Goal: Task Accomplishment & Management: Manage account settings

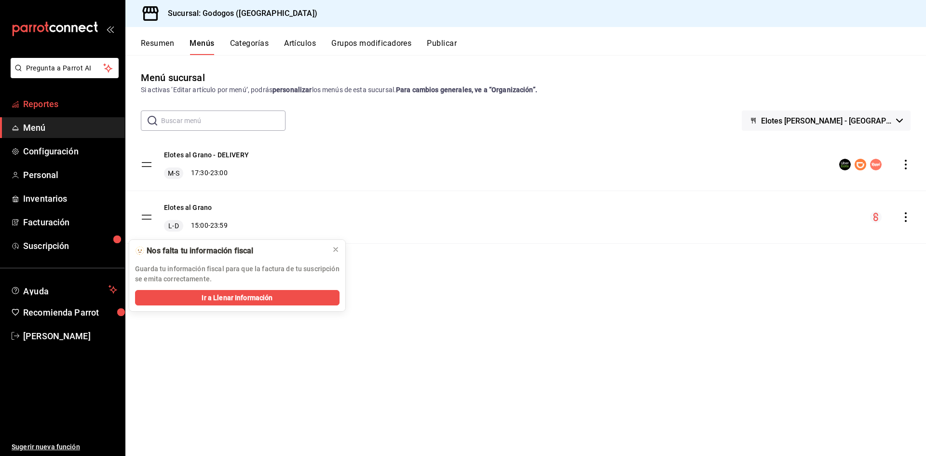
click at [59, 108] on span "Reportes" at bounding box center [70, 103] width 94 height 13
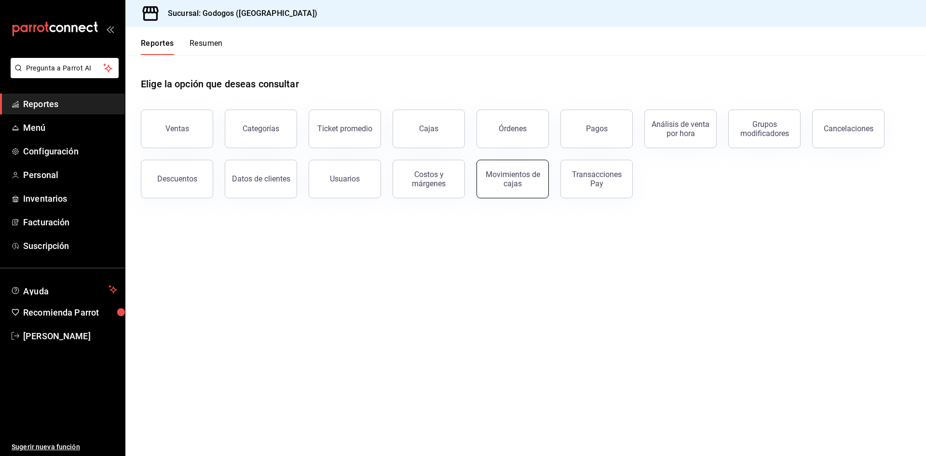
click at [514, 174] on div "Movimientos de cajas" at bounding box center [513, 179] width 60 height 18
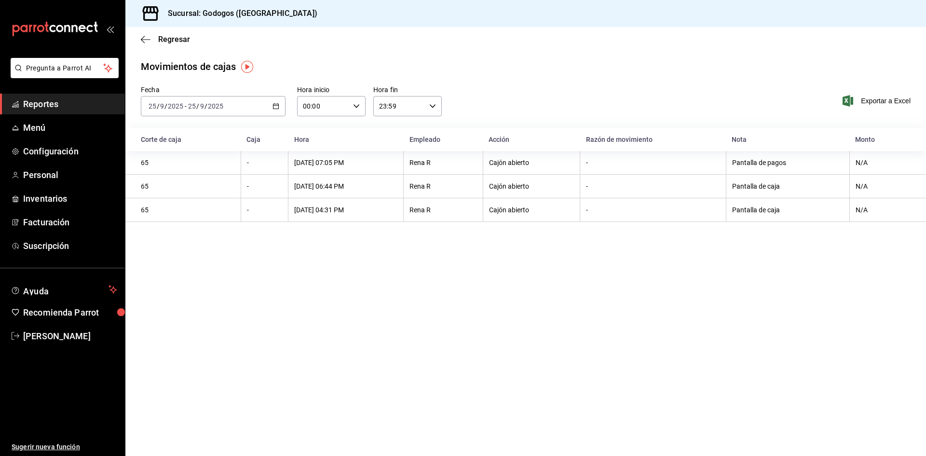
click at [280, 109] on div "[DATE] [DATE] - [DATE] [DATE]" at bounding box center [213, 106] width 145 height 20
click at [180, 156] on span "Ayer" at bounding box center [186, 157] width 75 height 10
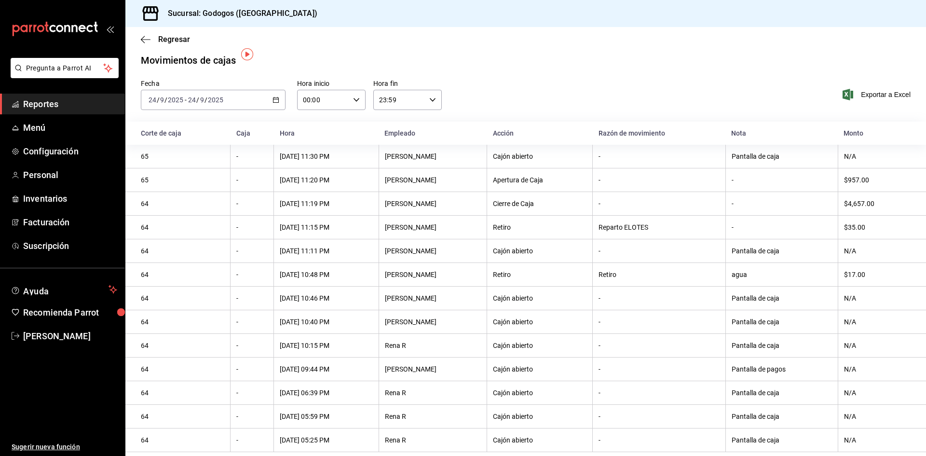
scroll to position [13, 0]
click at [875, 91] on span "Exportar a Excel" at bounding box center [877, 95] width 66 height 12
click at [274, 96] on icon "button" at bounding box center [275, 99] width 7 height 7
click at [203, 233] on span "Rango de fechas" at bounding box center [186, 237] width 75 height 10
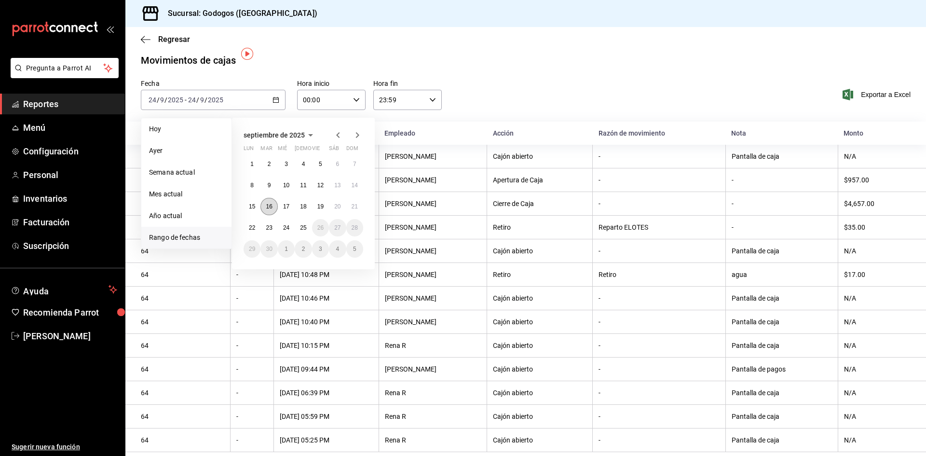
click at [269, 203] on abbr "16" at bounding box center [269, 206] width 6 height 7
click at [350, 201] on button "21" at bounding box center [354, 206] width 17 height 17
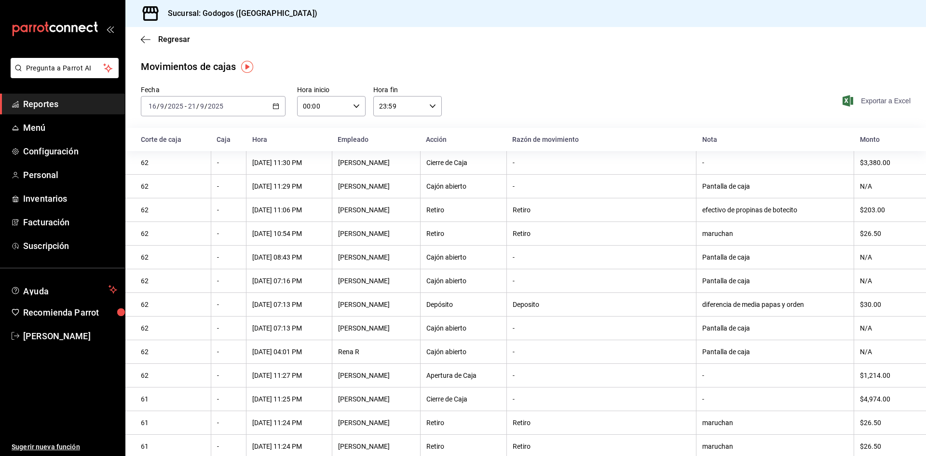
click at [864, 100] on span "Exportar a Excel" at bounding box center [877, 101] width 66 height 12
click at [72, 146] on span "Configuración" at bounding box center [70, 151] width 94 height 13
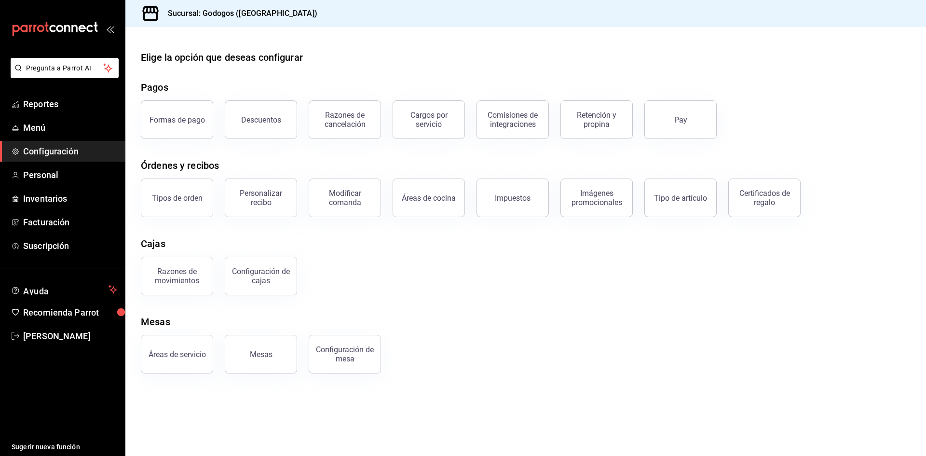
click at [383, 244] on div "Cajas" at bounding box center [526, 243] width 770 height 14
click at [177, 277] on div "Razones de movimientos" at bounding box center [177, 276] width 60 height 18
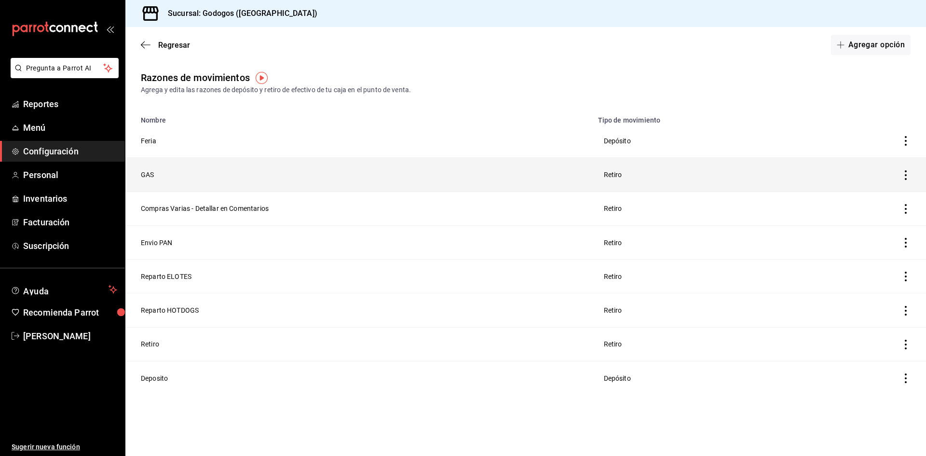
click at [905, 172] on icon "button" at bounding box center [906, 175] width 10 height 10
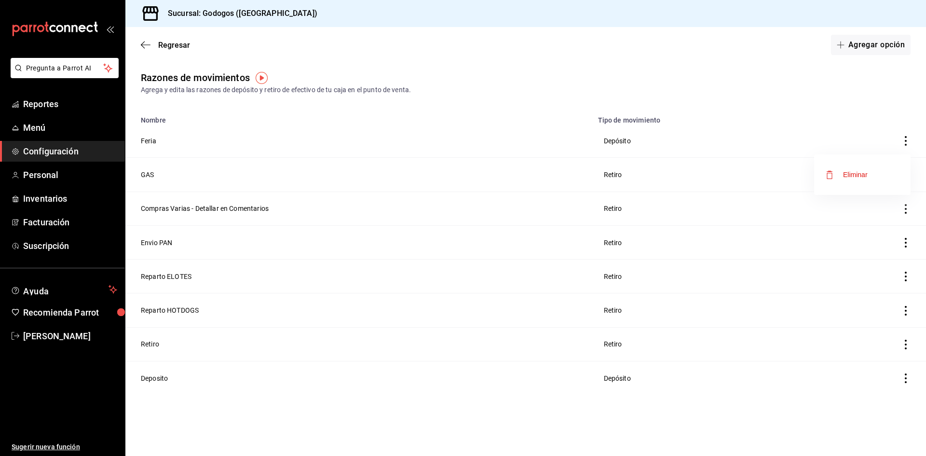
click at [855, 178] on div "Eliminar" at bounding box center [855, 175] width 25 height 8
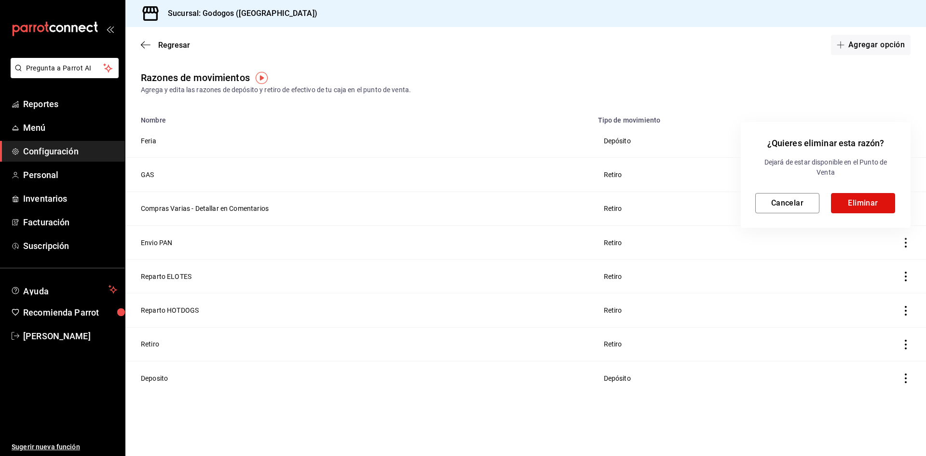
drag, startPoint x: 867, startPoint y: 201, endPoint x: 788, endPoint y: 178, distance: 81.8
click at [788, 178] on div "Dejará de estar disponible en el Punto de Venta Cancelar Eliminar" at bounding box center [825, 185] width 141 height 56
click at [786, 203] on button "Cancelar" at bounding box center [787, 203] width 64 height 20
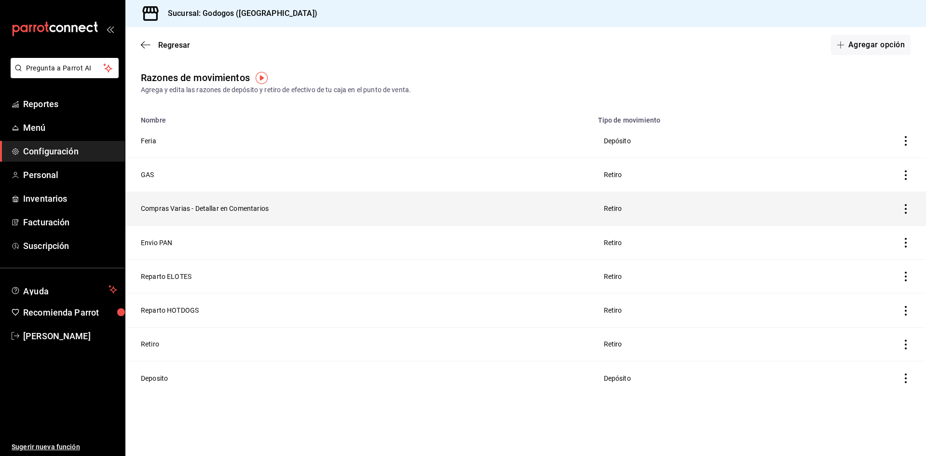
click at [905, 210] on icon "button" at bounding box center [906, 209] width 10 height 10
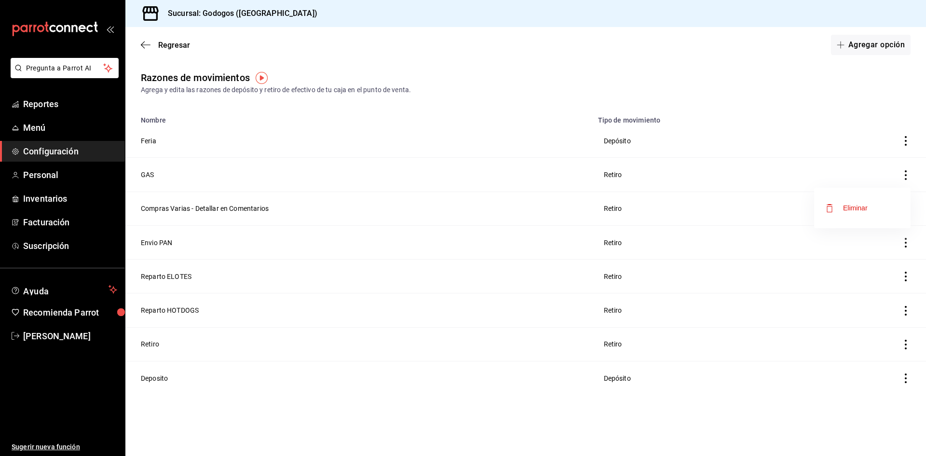
click at [850, 210] on div "Eliminar" at bounding box center [855, 208] width 25 height 8
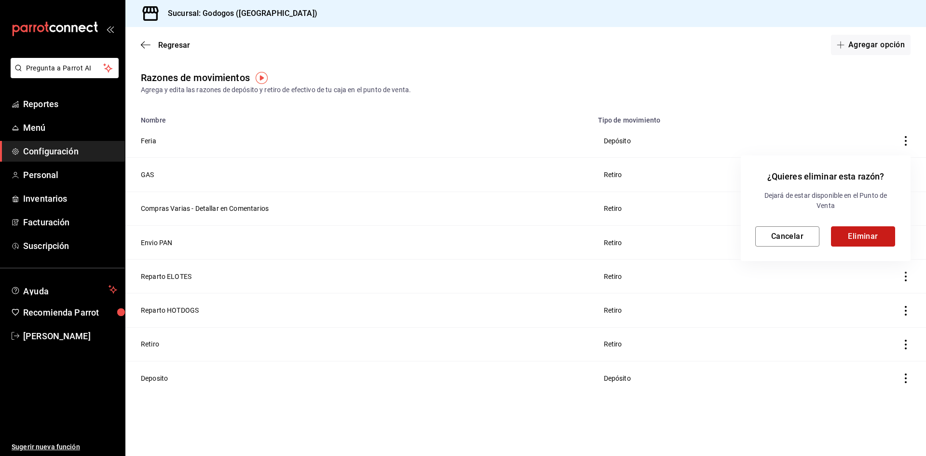
click at [866, 241] on button "Eliminar" at bounding box center [863, 236] width 64 height 20
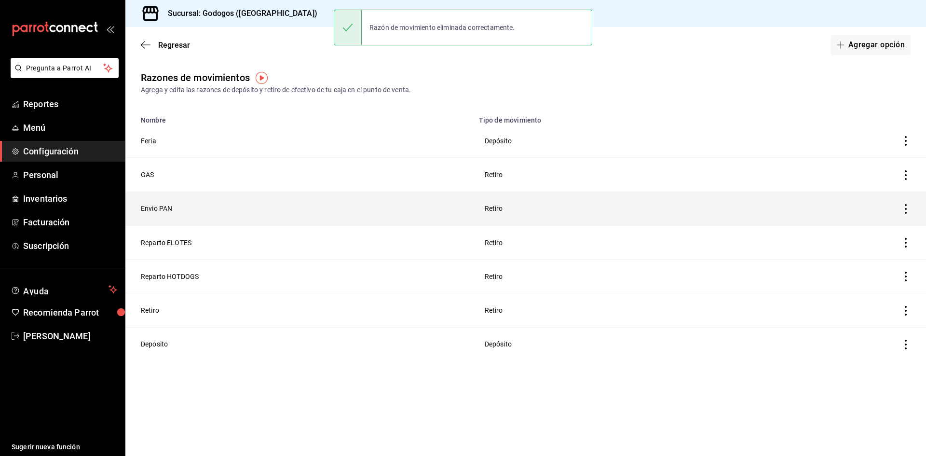
click at [905, 207] on icon "button" at bounding box center [906, 209] width 10 height 10
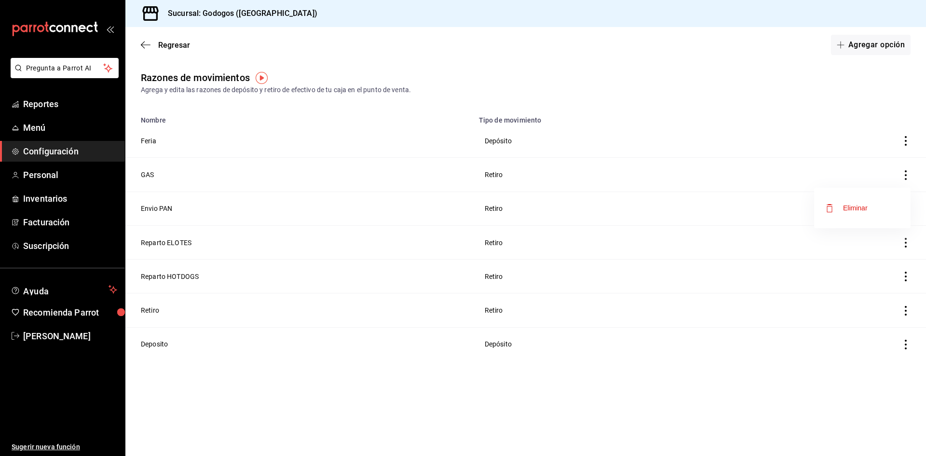
click at [528, 243] on div at bounding box center [463, 228] width 926 height 456
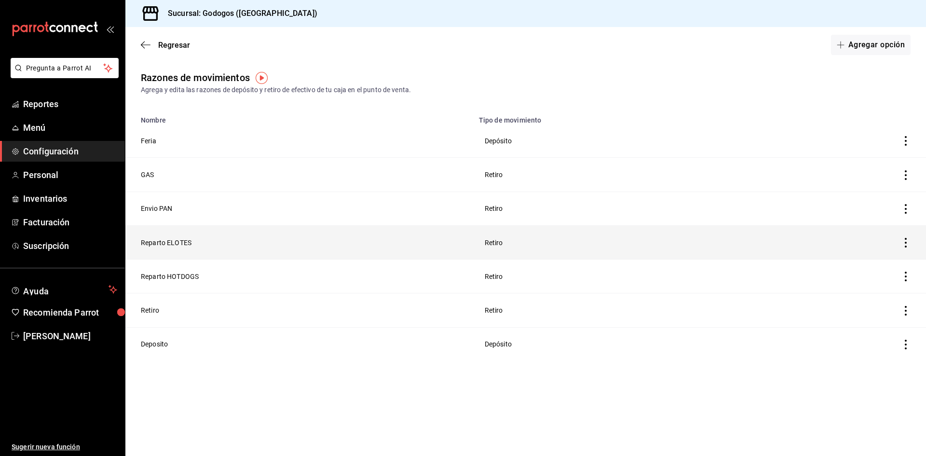
click at [905, 243] on icon "button" at bounding box center [906, 243] width 10 height 10
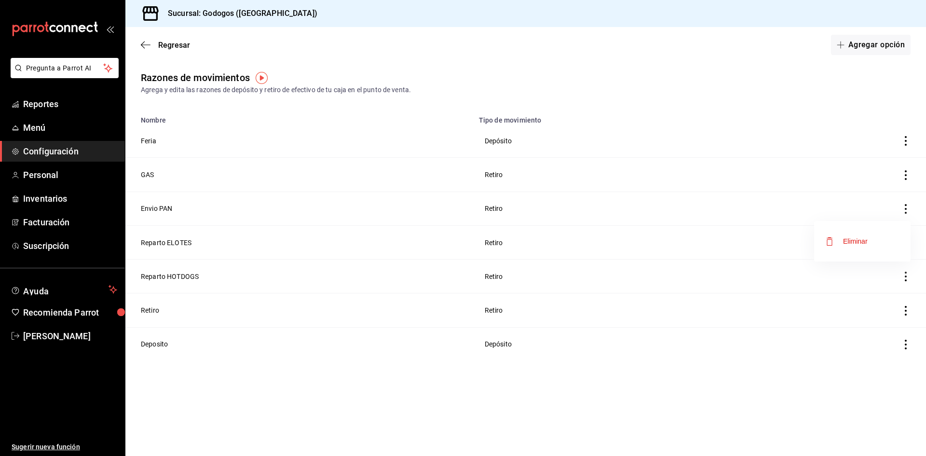
click at [875, 246] on li "Eliminar" at bounding box center [862, 241] width 96 height 27
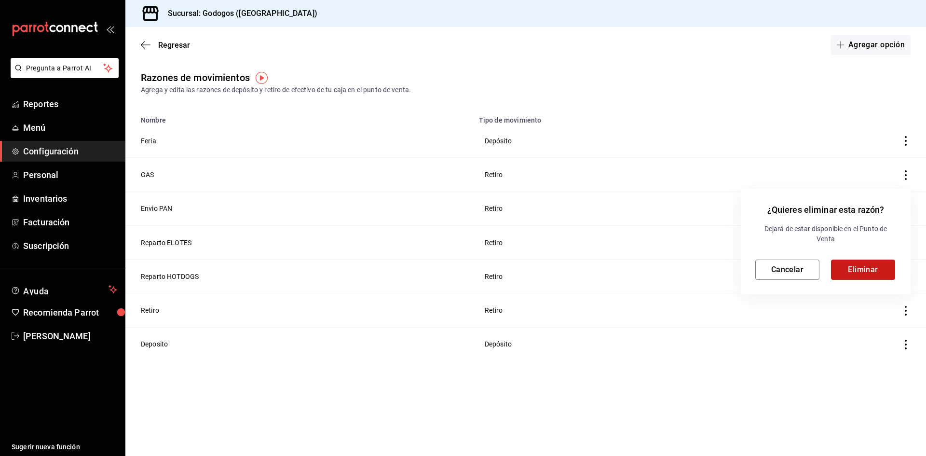
click at [881, 269] on button "Eliminar" at bounding box center [863, 269] width 64 height 20
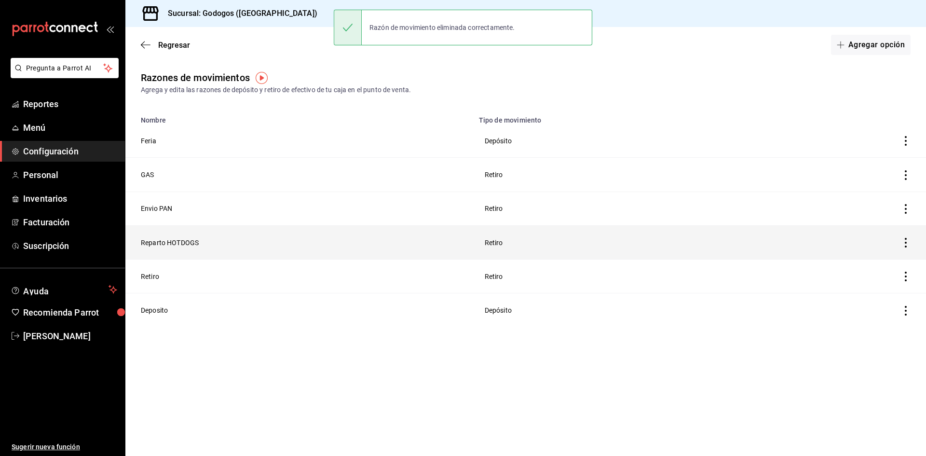
click at [905, 241] on icon "button" at bounding box center [906, 243] width 2 height 10
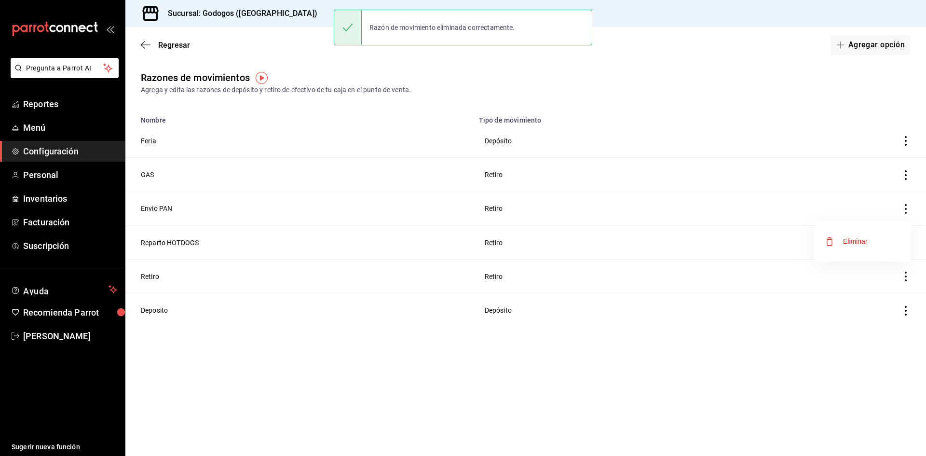
click at [864, 237] on div "Eliminar" at bounding box center [855, 241] width 25 height 8
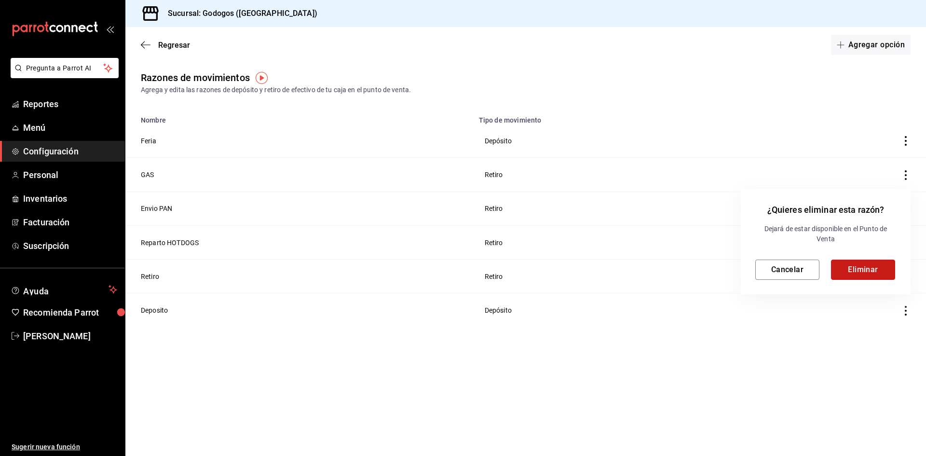
click at [849, 263] on button "Eliminar" at bounding box center [863, 269] width 64 height 20
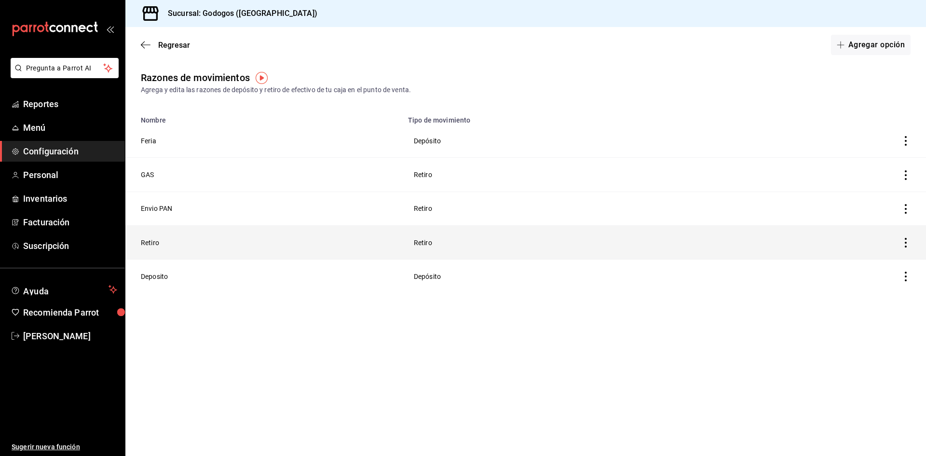
click at [908, 240] on icon "button" at bounding box center [906, 243] width 10 height 10
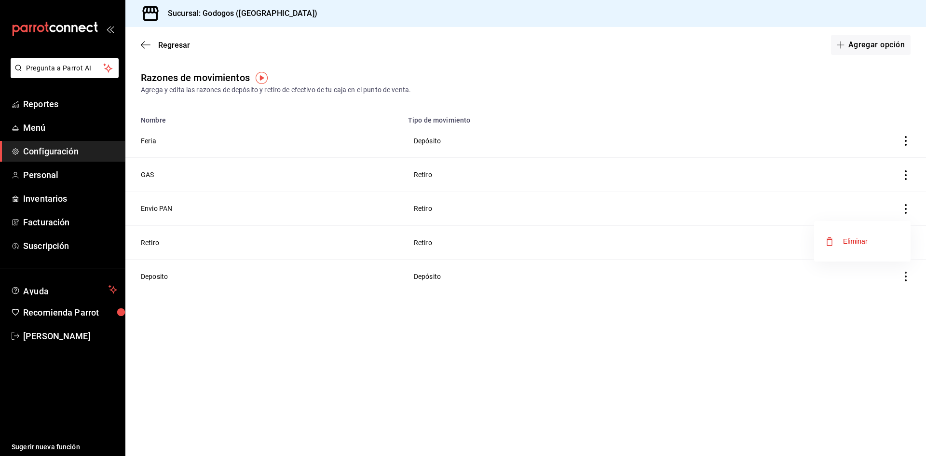
click at [878, 245] on li "Eliminar" at bounding box center [862, 241] width 96 height 27
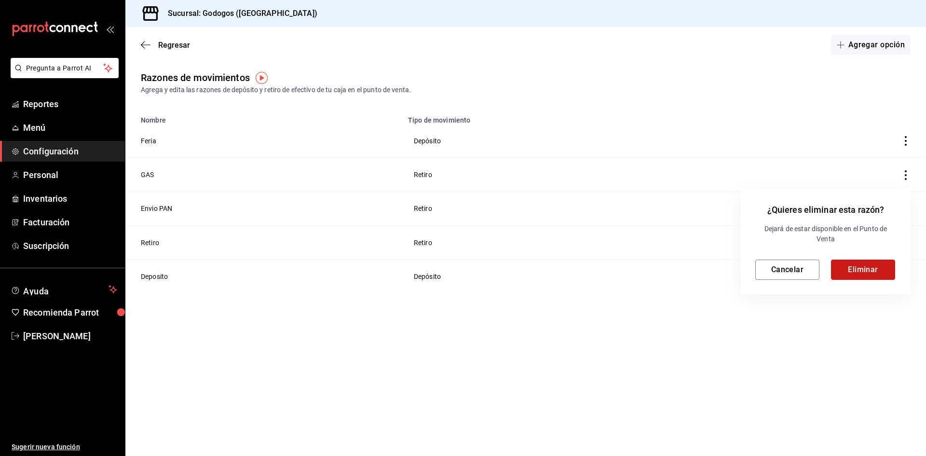
click at [864, 266] on button "Eliminar" at bounding box center [863, 269] width 64 height 20
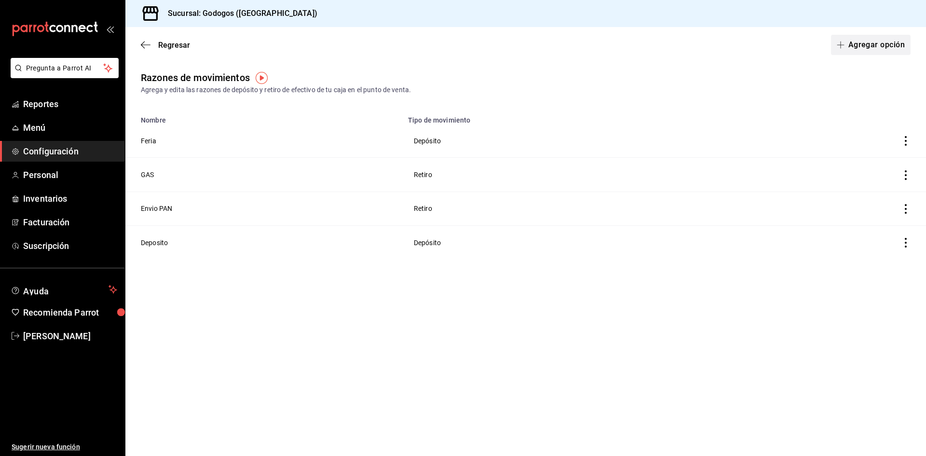
click at [848, 45] on button "Agregar opción" at bounding box center [871, 45] width 80 height 20
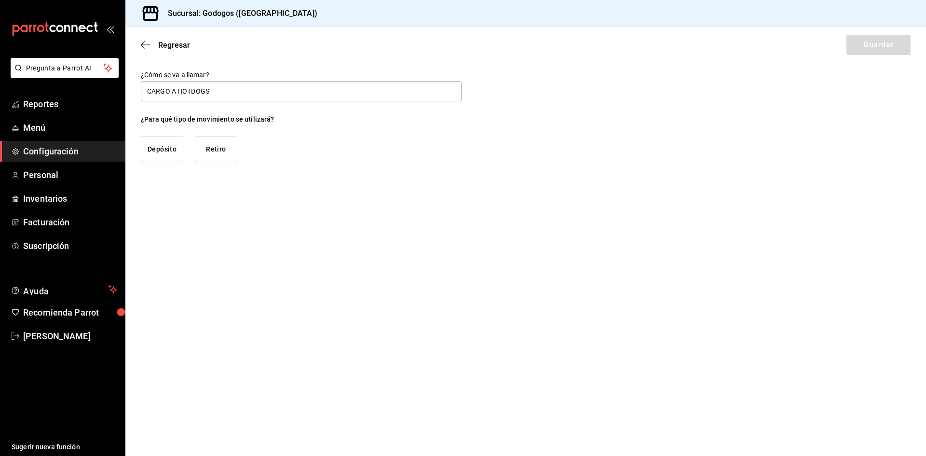
type input "CARGO A HOTDOGS"
click at [217, 150] on button "Retiro" at bounding box center [216, 149] width 42 height 26
click at [881, 41] on button "Guardar" at bounding box center [878, 45] width 64 height 20
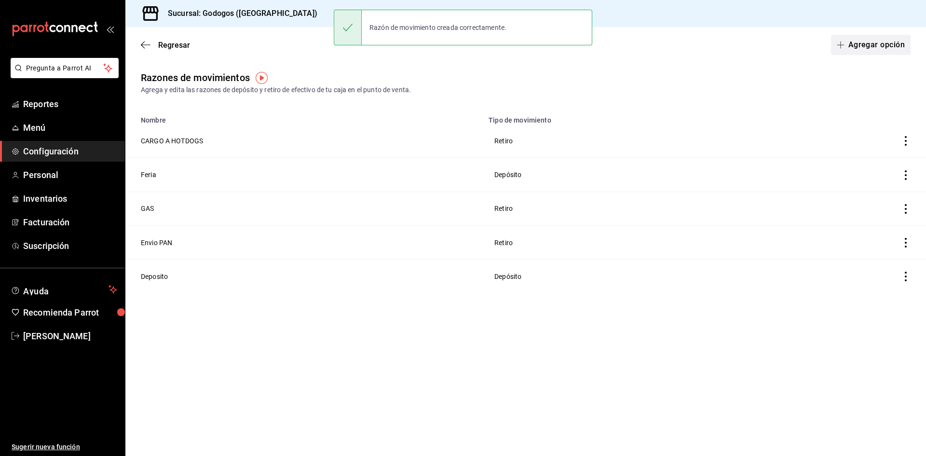
click at [871, 43] on button "Agregar opción" at bounding box center [871, 45] width 80 height 20
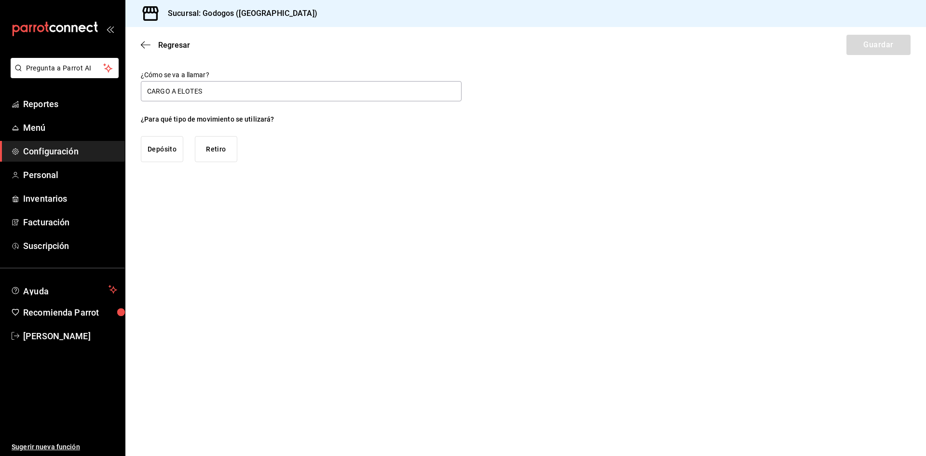
type input "CARGO A ELOTES"
click at [215, 148] on button "Retiro" at bounding box center [216, 149] width 42 height 26
click at [862, 45] on button "Guardar" at bounding box center [878, 45] width 64 height 20
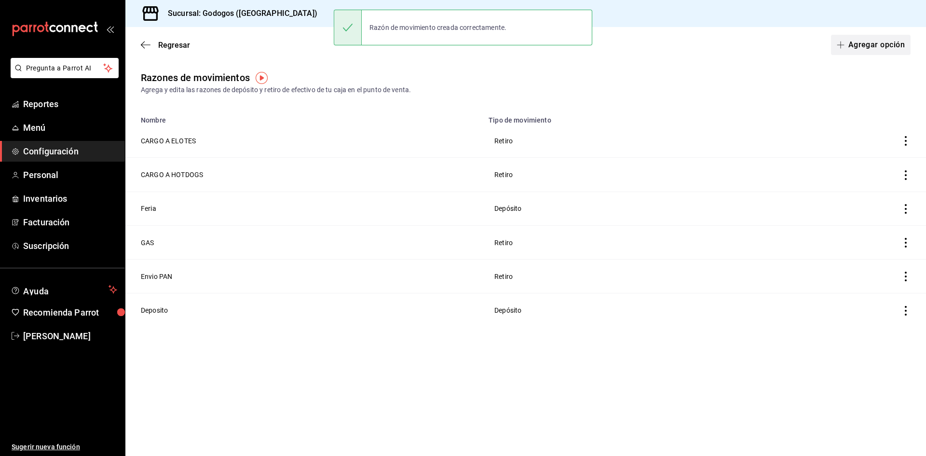
click at [858, 48] on button "Agregar opción" at bounding box center [871, 45] width 80 height 20
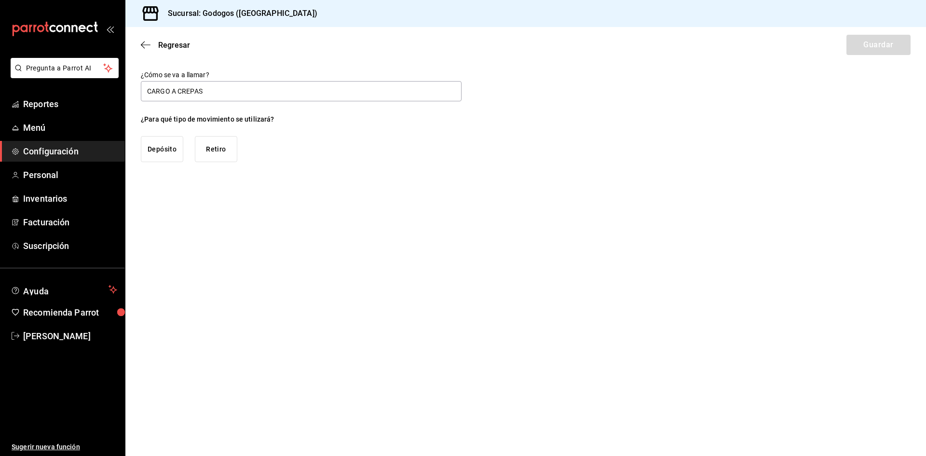
type input "CARGO A CREPAS"
click at [212, 142] on button "Retiro" at bounding box center [216, 149] width 42 height 26
click at [879, 49] on button "Guardar" at bounding box center [878, 45] width 64 height 20
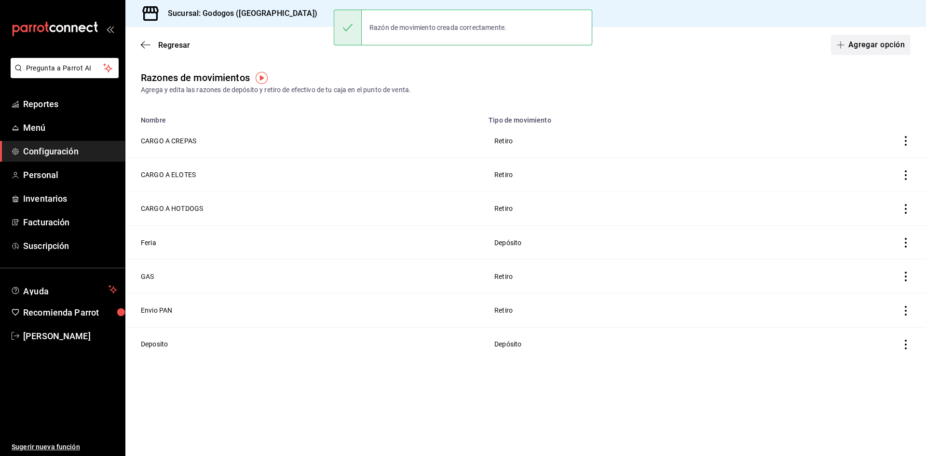
click at [861, 50] on button "Agregar opción" at bounding box center [871, 45] width 80 height 20
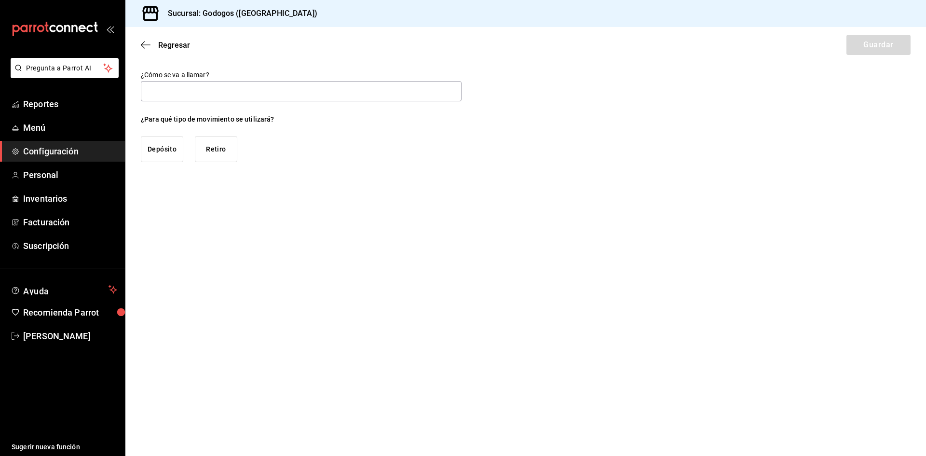
type input "G"
type input "CARGO MIXTO"
click at [221, 149] on button "Retiro" at bounding box center [216, 149] width 42 height 26
click at [878, 47] on button "Guardar" at bounding box center [878, 45] width 64 height 20
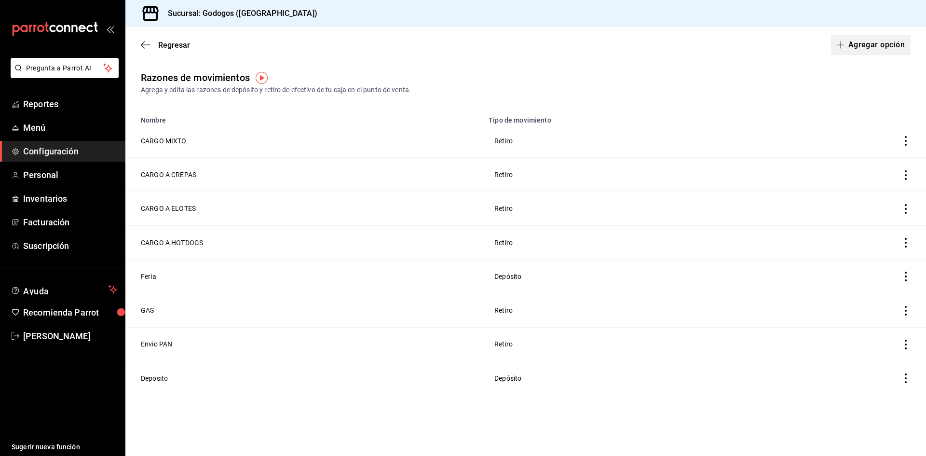
click at [861, 49] on button "Agregar opción" at bounding box center [871, 45] width 80 height 20
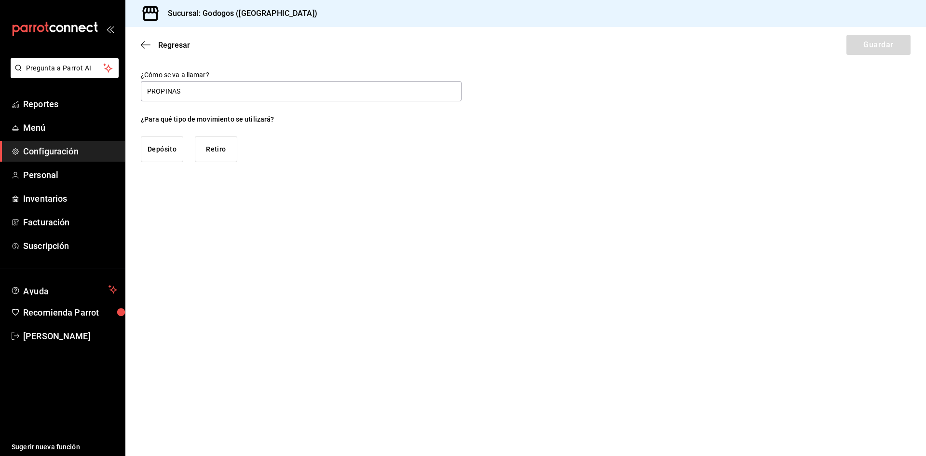
type input "PROPINAS"
click at [218, 155] on button "Retiro" at bounding box center [216, 149] width 42 height 26
click at [875, 47] on button "Guardar" at bounding box center [878, 45] width 64 height 20
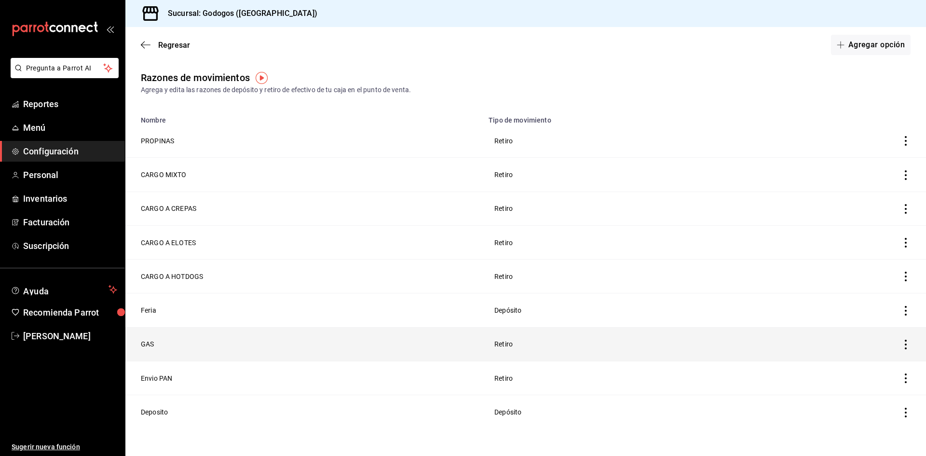
click at [148, 342] on th "GAS" at bounding box center [303, 344] width 357 height 34
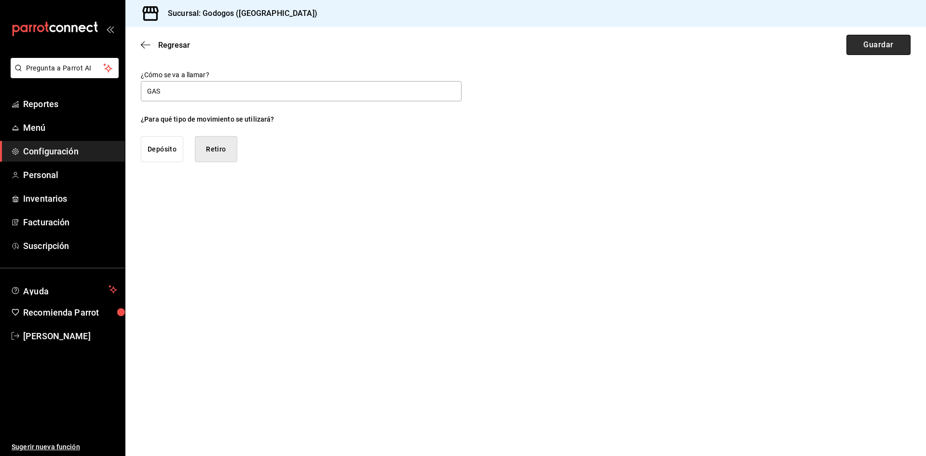
click at [862, 44] on button "Guardar" at bounding box center [878, 45] width 64 height 20
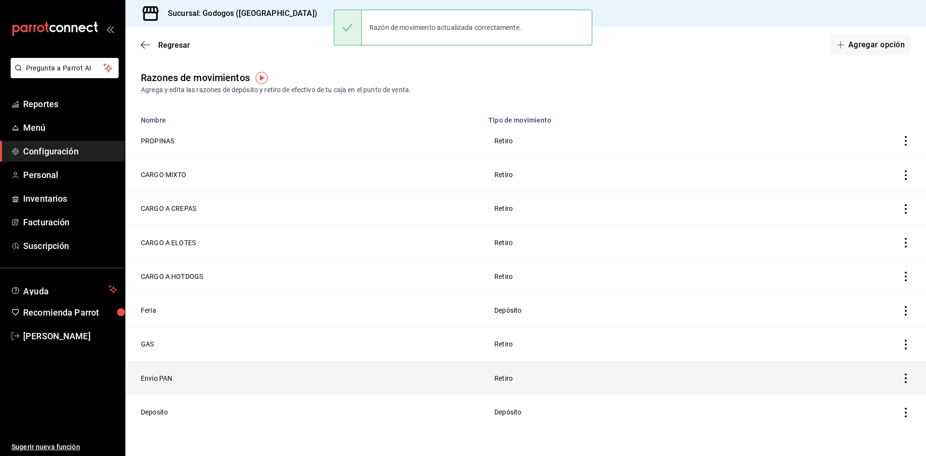
click at [163, 377] on th "Envio PAN" at bounding box center [303, 378] width 357 height 34
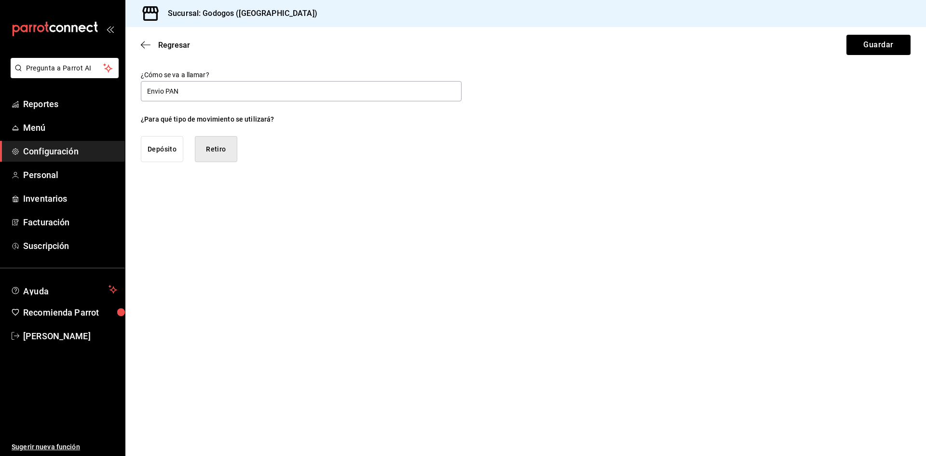
drag, startPoint x: 141, startPoint y: 85, endPoint x: 131, endPoint y: 84, distance: 10.6
click at [131, 84] on div "¿Cómo se va a llamar? Envio PAN ¿Para qué tipo de movimiento se utilizará? Depó…" at bounding box center [525, 116] width 801 height 92
type input "ENVIO PAN"
click at [211, 147] on button "Retiro" at bounding box center [216, 149] width 42 height 26
click at [233, 148] on button "Retiro" at bounding box center [216, 149] width 42 height 26
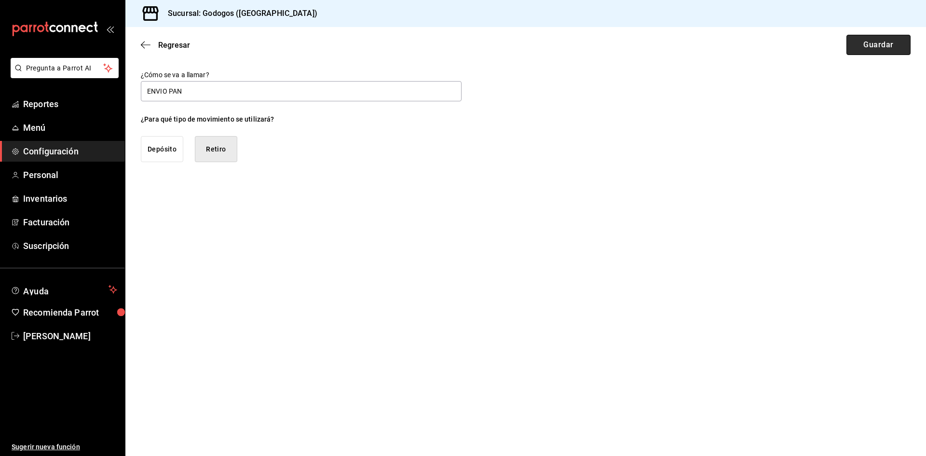
click at [876, 47] on button "Guardar" at bounding box center [878, 45] width 64 height 20
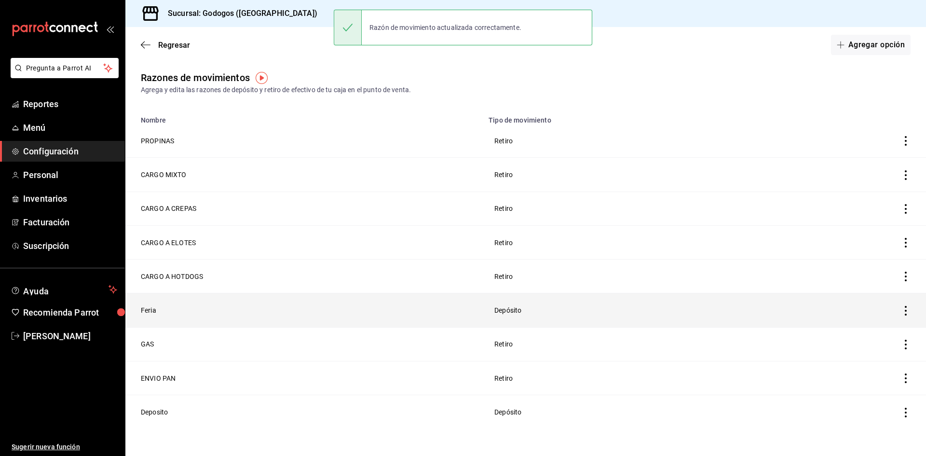
click at [154, 309] on th "Feria" at bounding box center [303, 310] width 357 height 34
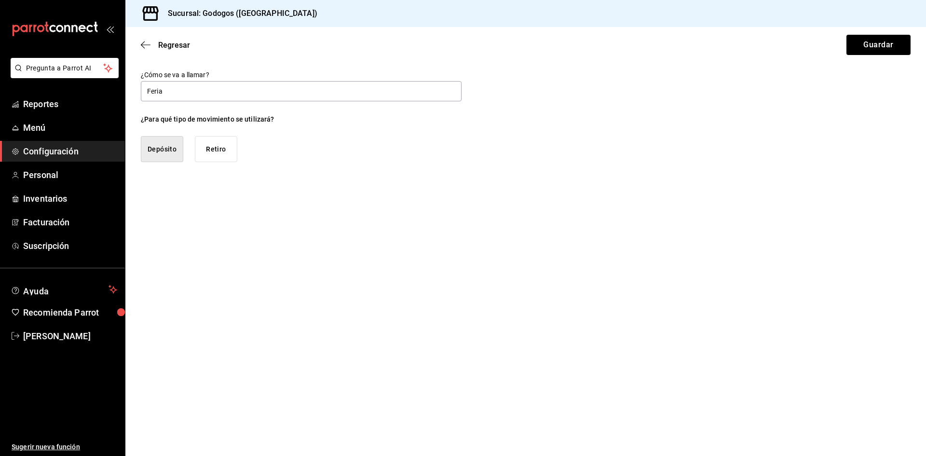
drag, startPoint x: 141, startPoint y: 90, endPoint x: 112, endPoint y: 87, distance: 29.1
click at [112, 87] on div "Pregunta a Parrot AI Reportes Menú Configuración Personal Inventarios Facturaci…" at bounding box center [463, 228] width 926 height 456
type input "FERIA"
click at [155, 149] on button "Depósito" at bounding box center [162, 149] width 42 height 26
click at [158, 146] on button "Depósito" at bounding box center [162, 149] width 42 height 26
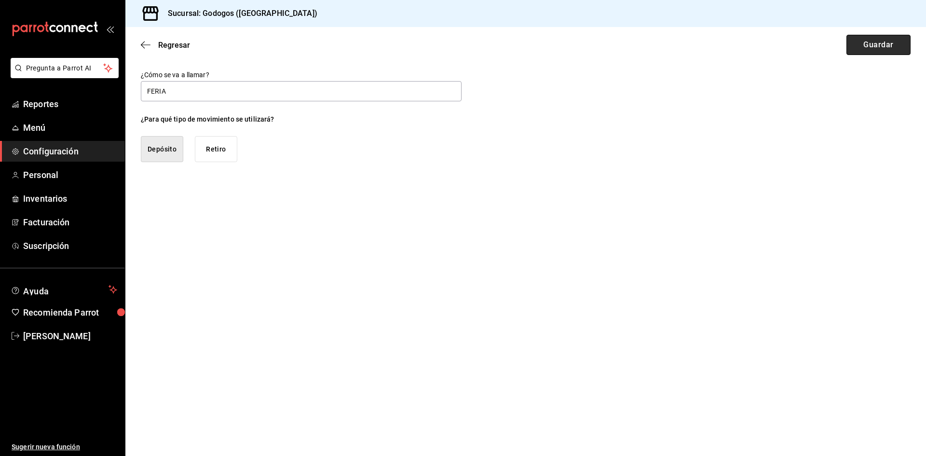
click at [872, 39] on button "Guardar" at bounding box center [878, 45] width 64 height 20
